Goal: Download file/media

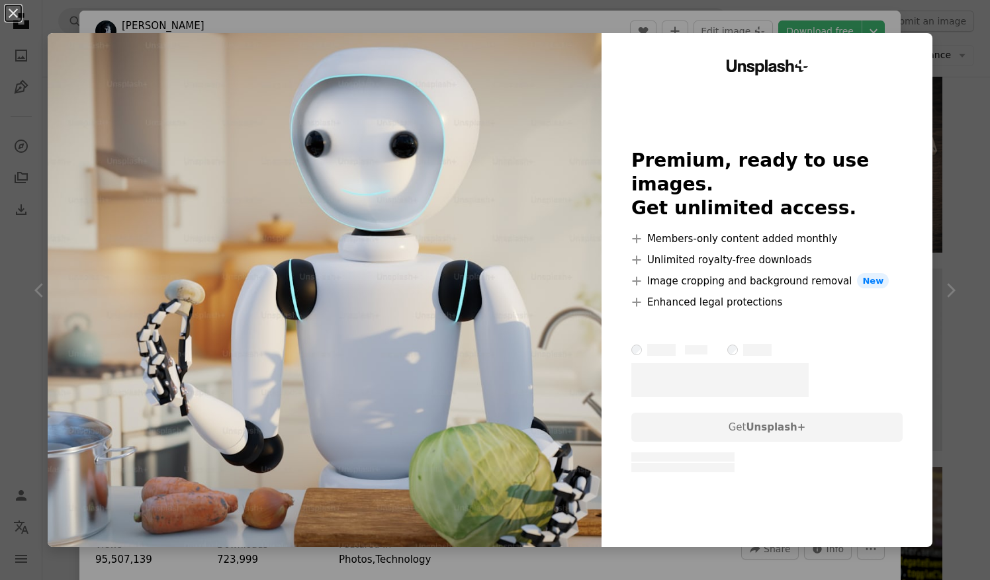
scroll to position [1382, 0]
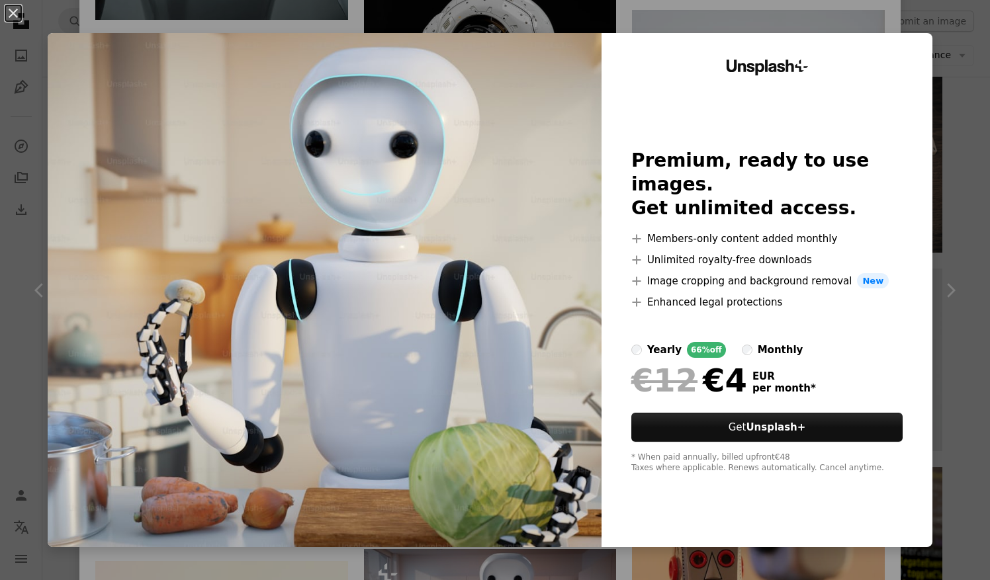
click at [918, 26] on div "An X shape Unsplash+ Premium, ready to use images. Get unlimited access. A plus…" at bounding box center [495, 290] width 990 height 580
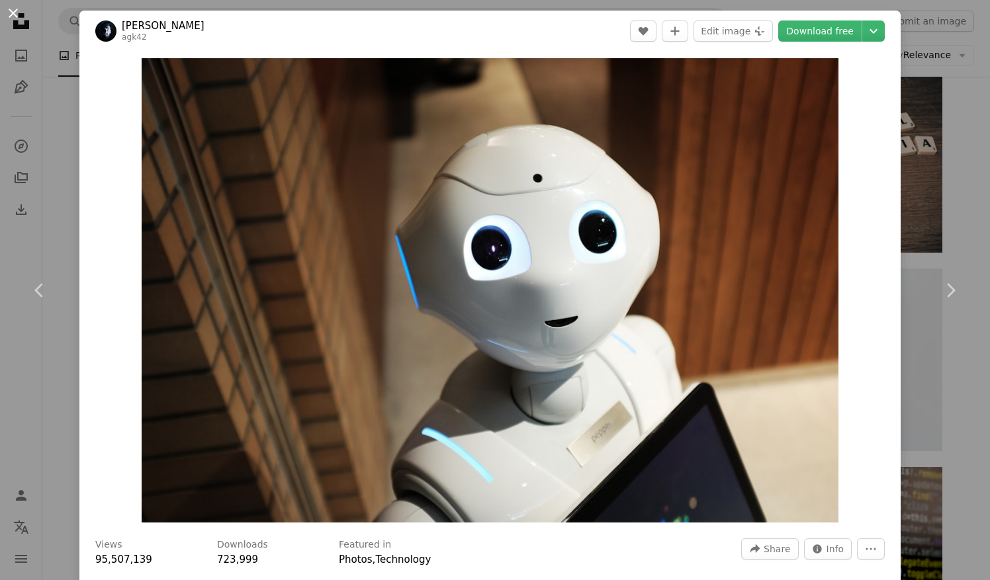
click at [11, 11] on button "An X shape" at bounding box center [13, 13] width 16 height 16
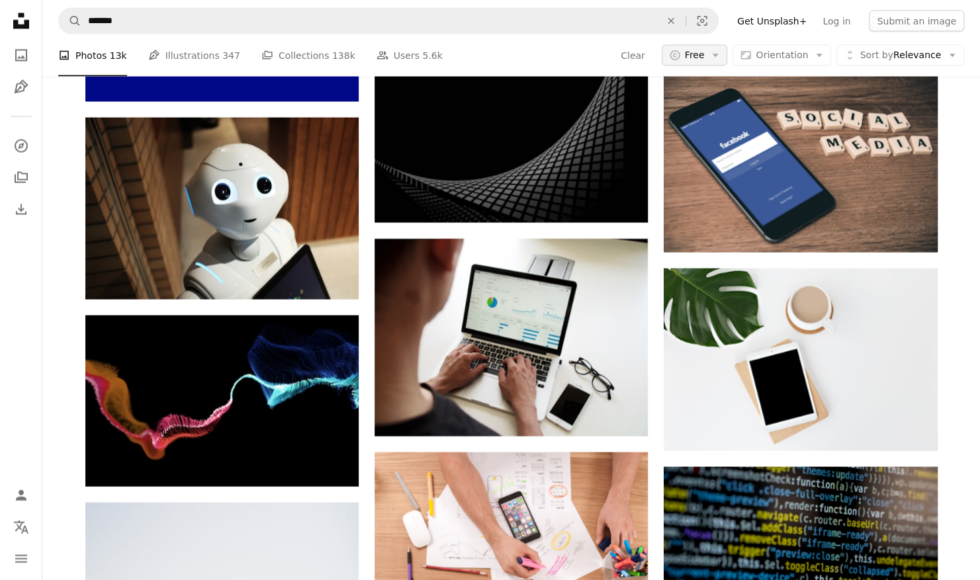
click at [728, 52] on button "A copyright icon © Free Arrow down" at bounding box center [694, 55] width 66 height 21
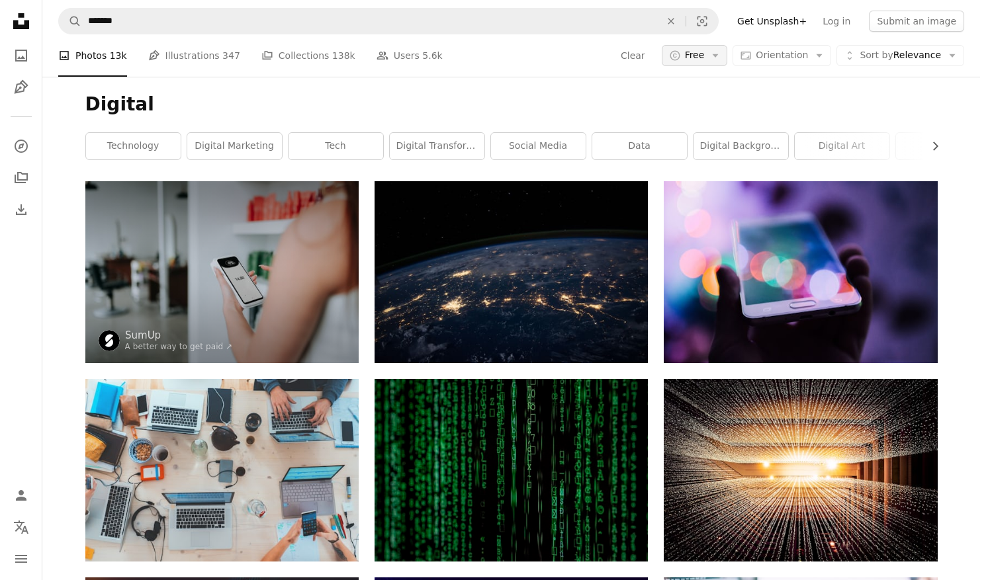
scroll to position [4425, 0]
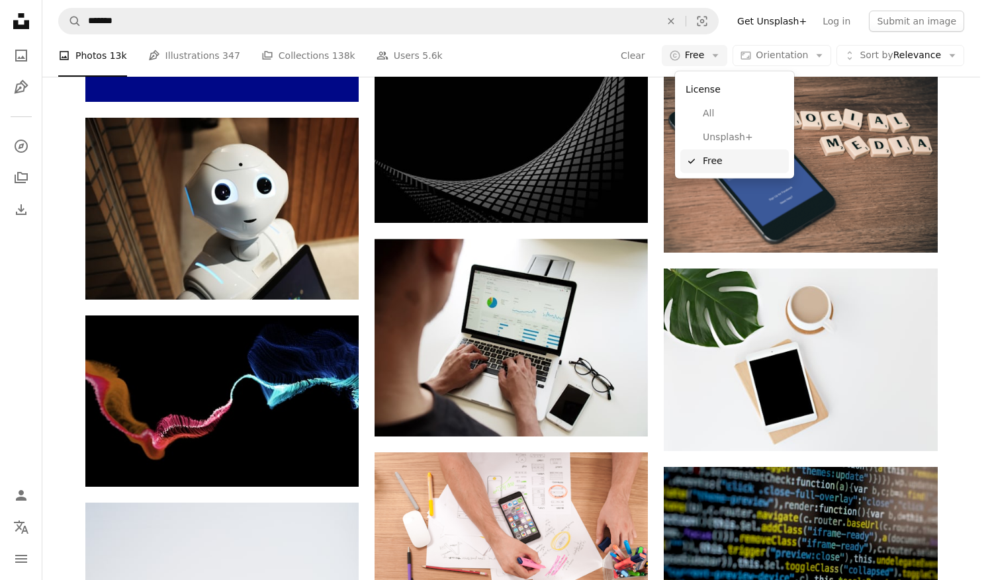
click at [730, 159] on span "Free" at bounding box center [742, 161] width 81 height 13
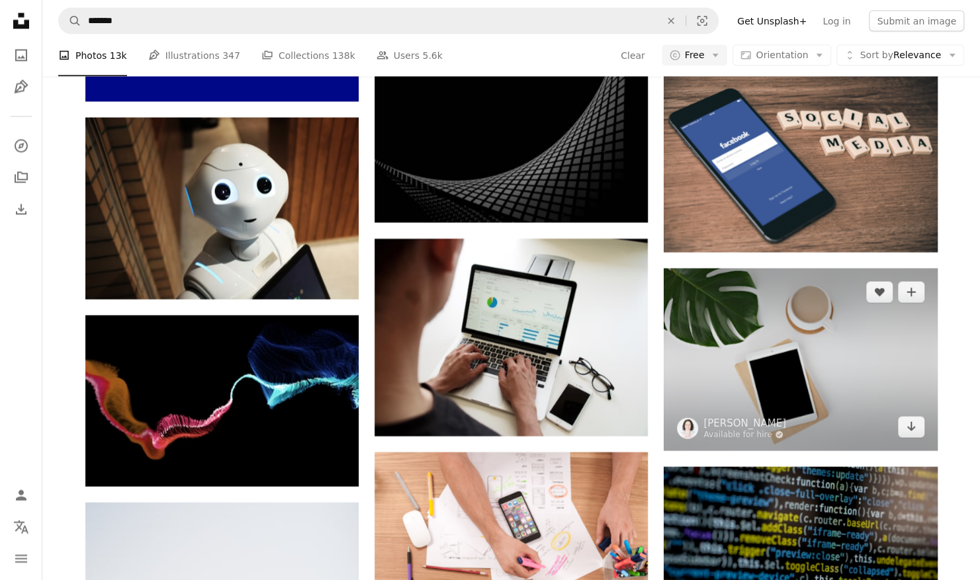
scroll to position [8231, 0]
